Goal: Navigation & Orientation: Find specific page/section

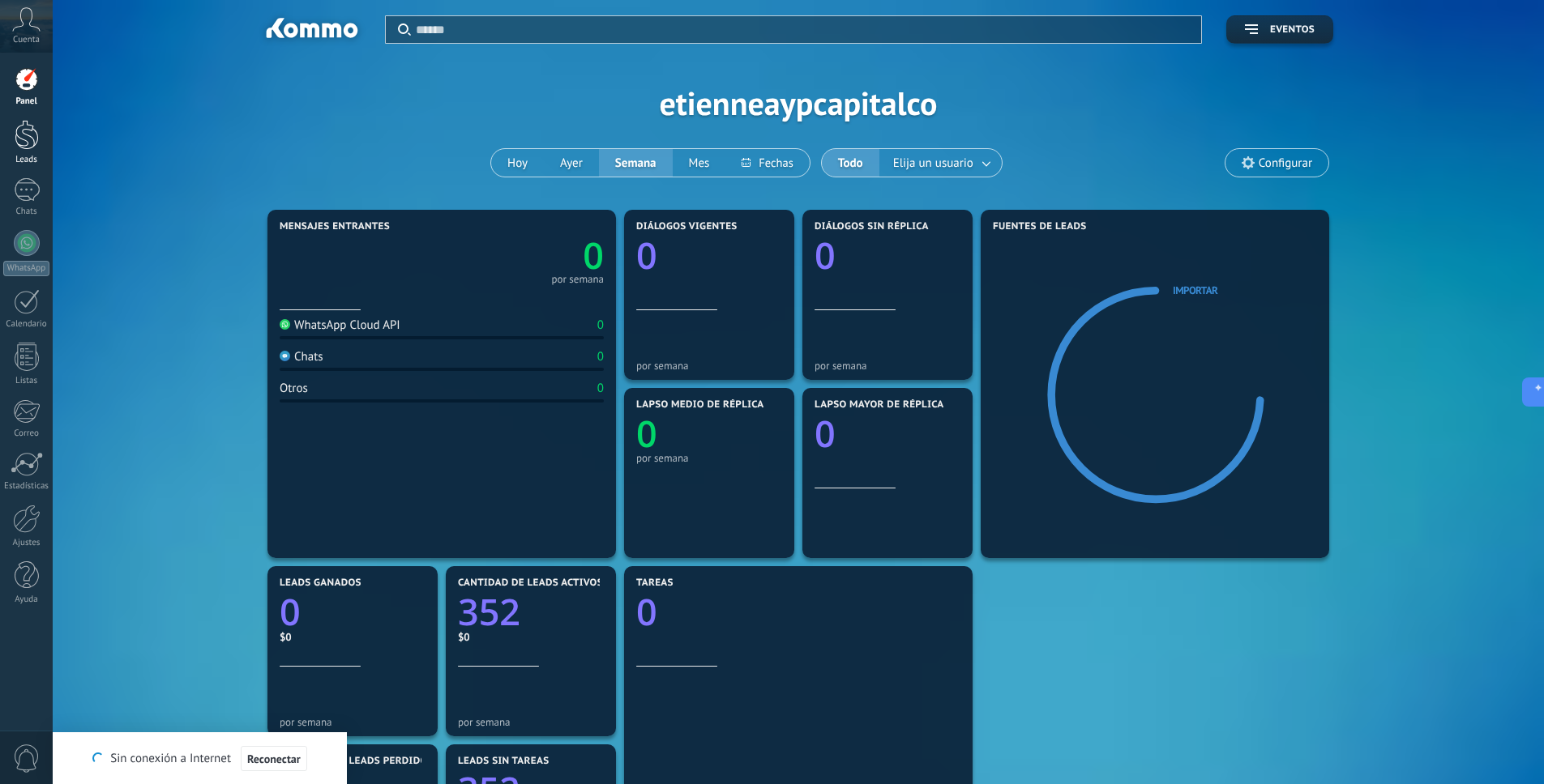
click at [24, 133] on div at bounding box center [27, 134] width 24 height 30
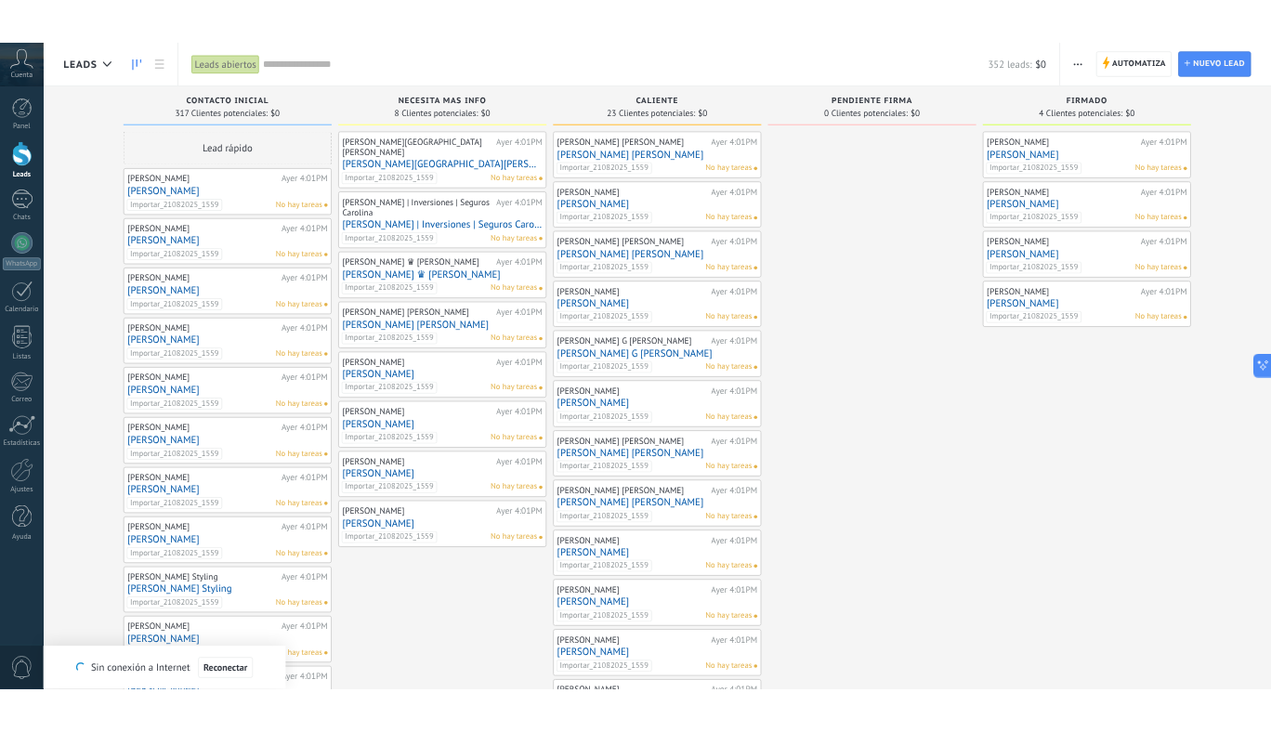
scroll to position [18, 0]
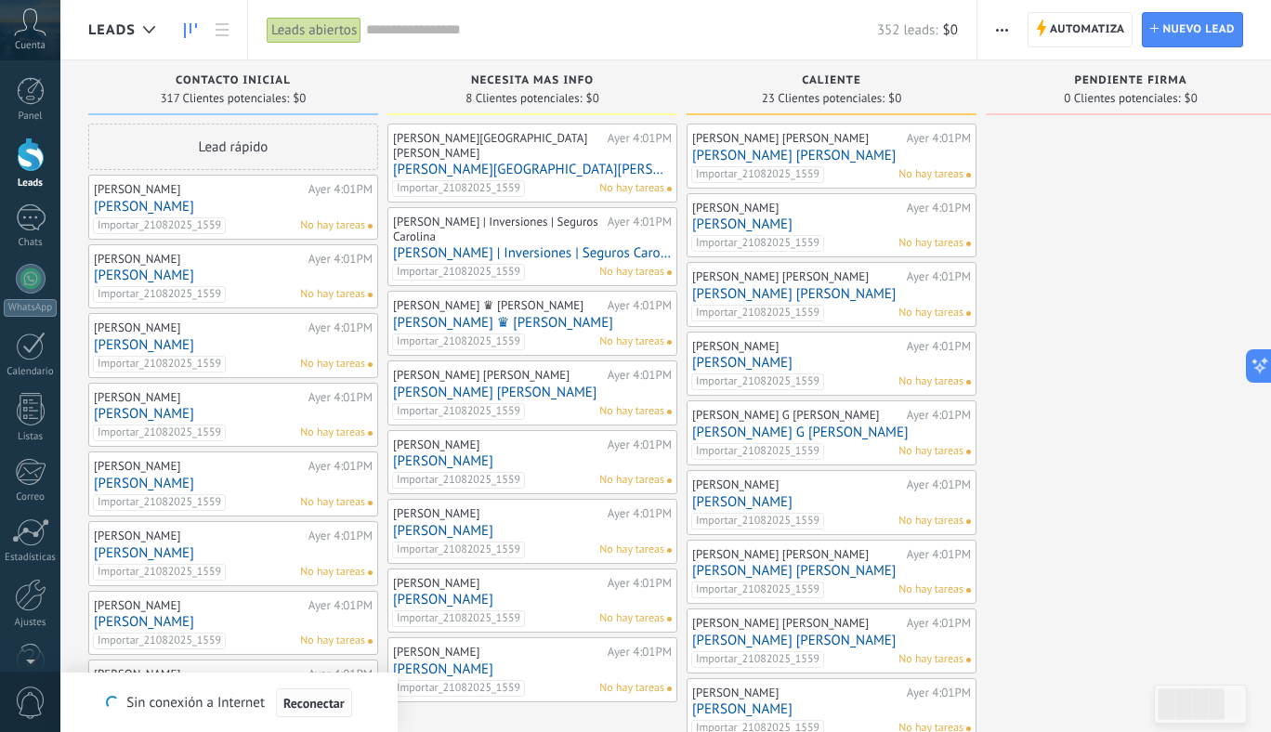
click at [313, 699] on span "Reconectar" at bounding box center [313, 703] width 61 height 13
